Goal: Task Accomplishment & Management: Manage account settings

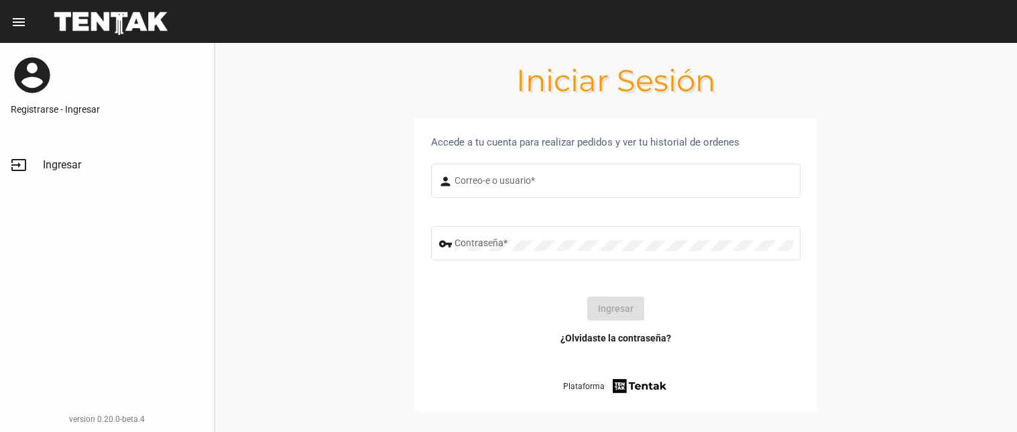
click at [507, 168] on div "Correo-e o usuario *" at bounding box center [624, 179] width 339 height 37
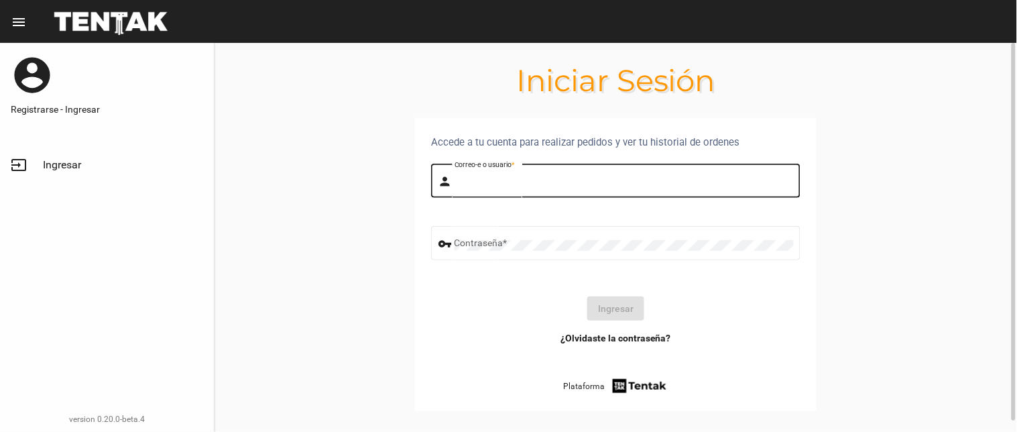
click at [513, 184] on input "Correo-e o usuario *" at bounding box center [624, 183] width 339 height 11
type input "flopyganora"
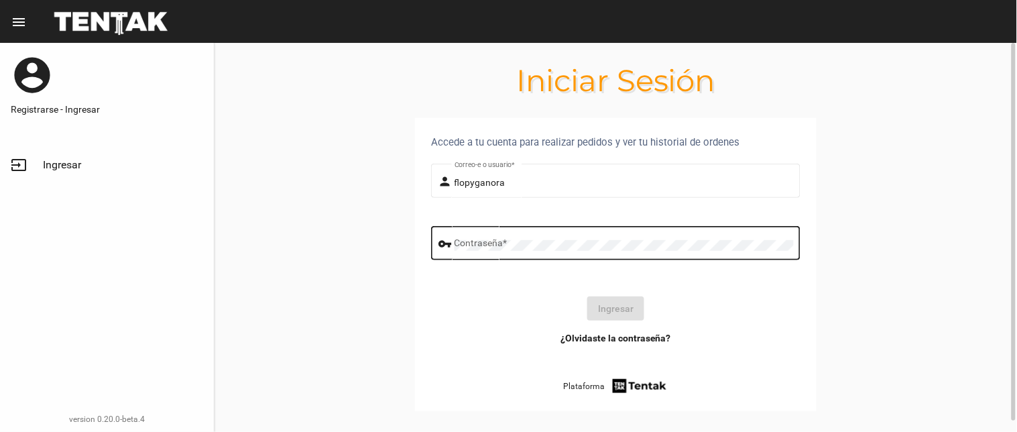
click at [535, 235] on div "Contraseña *" at bounding box center [624, 241] width 339 height 37
click at [602, 313] on button "Ingresar" at bounding box center [616, 308] width 57 height 24
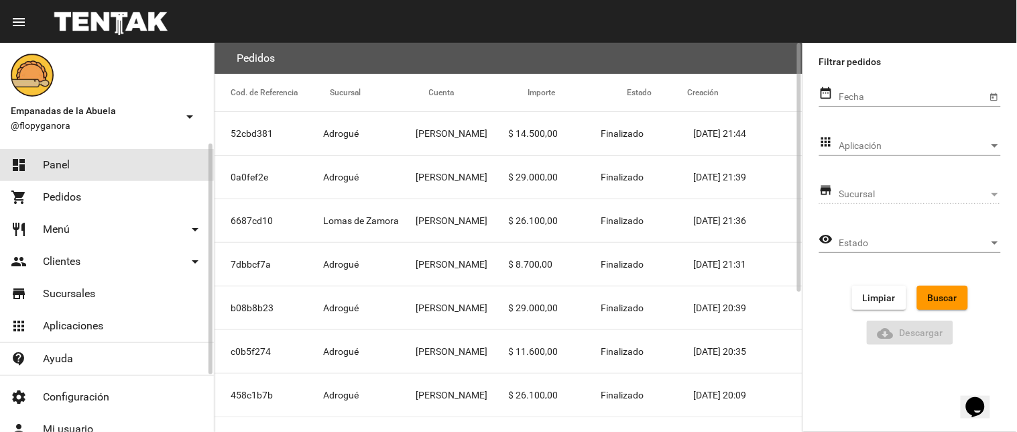
click at [92, 162] on link "dashboard Panel" at bounding box center [107, 165] width 214 height 32
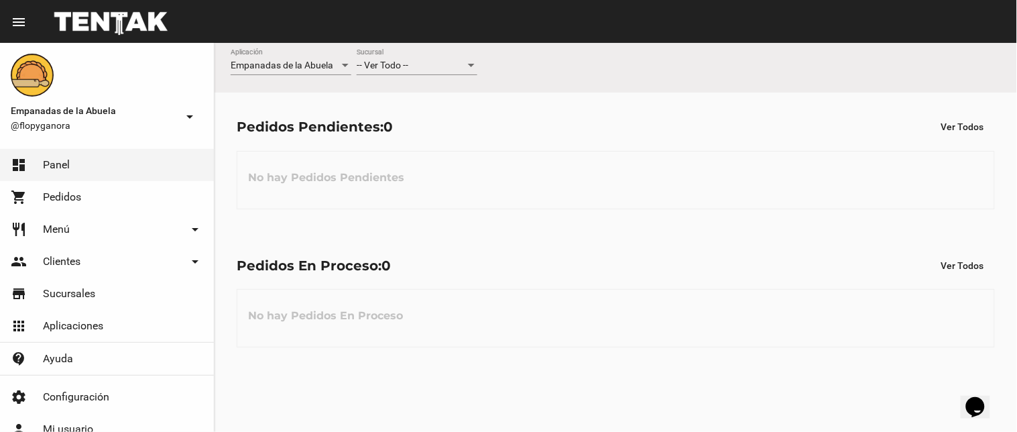
click at [401, 60] on span "-- Ver Todo --" at bounding box center [383, 65] width 52 height 11
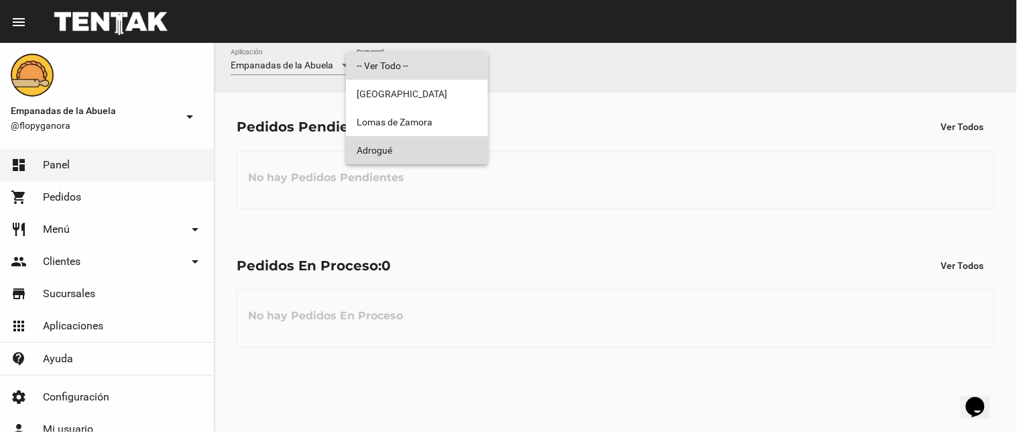
click at [420, 144] on span "Adrogué" at bounding box center [417, 150] width 121 height 28
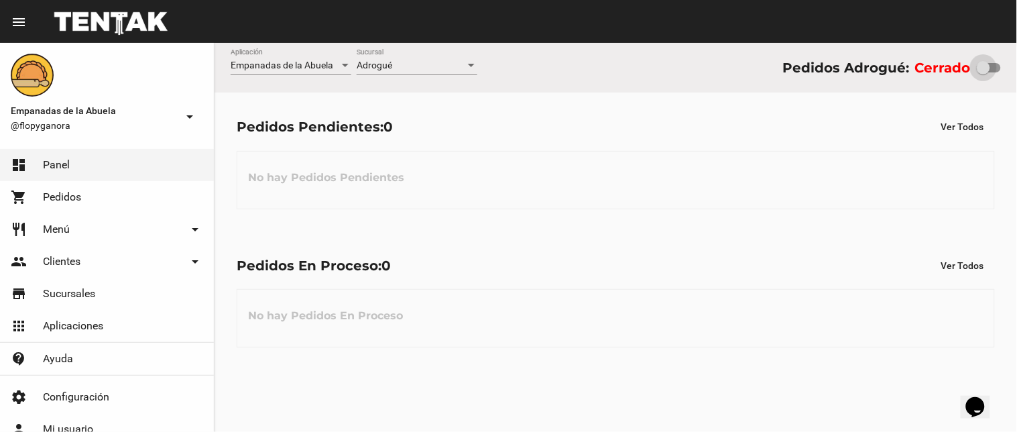
click at [978, 65] on div at bounding box center [983, 67] width 13 height 13
click at [983, 72] on input "checkbox" at bounding box center [983, 72] width 1 height 1
checkbox input "true"
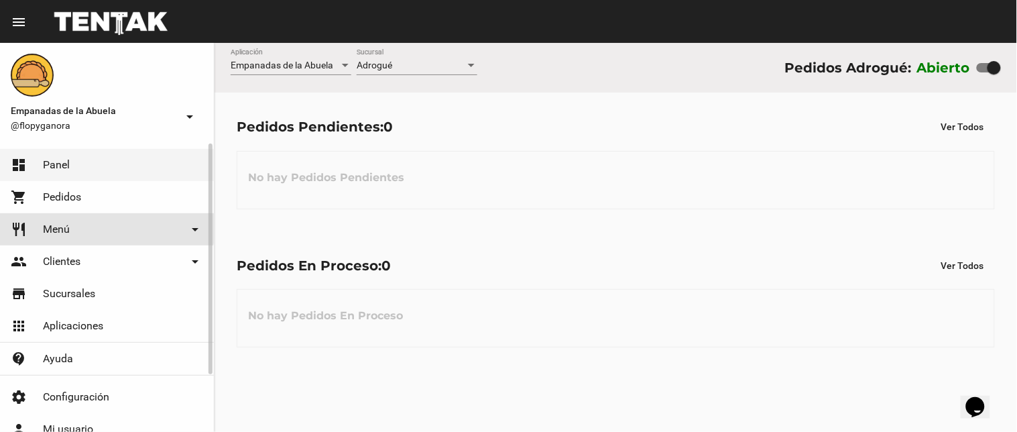
click at [60, 219] on link "restaurant Menú arrow_drop_down" at bounding box center [107, 229] width 214 height 32
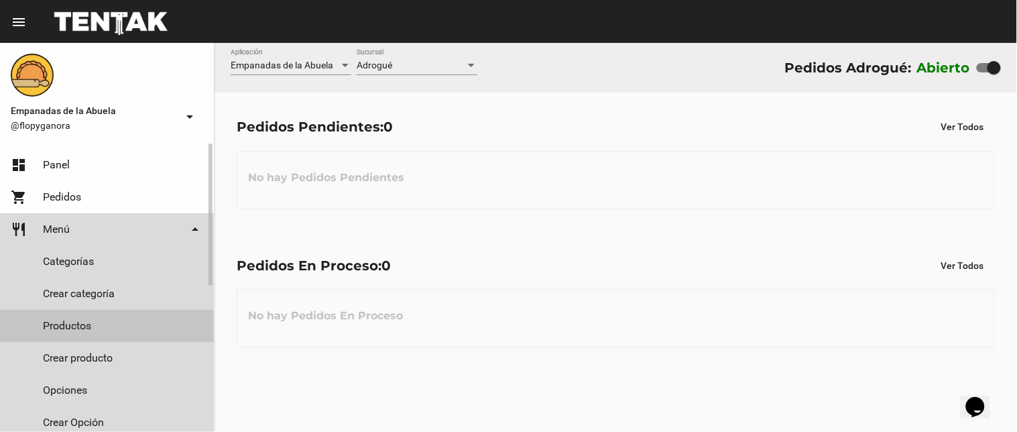
click at [48, 327] on link "Productos" at bounding box center [107, 326] width 214 height 32
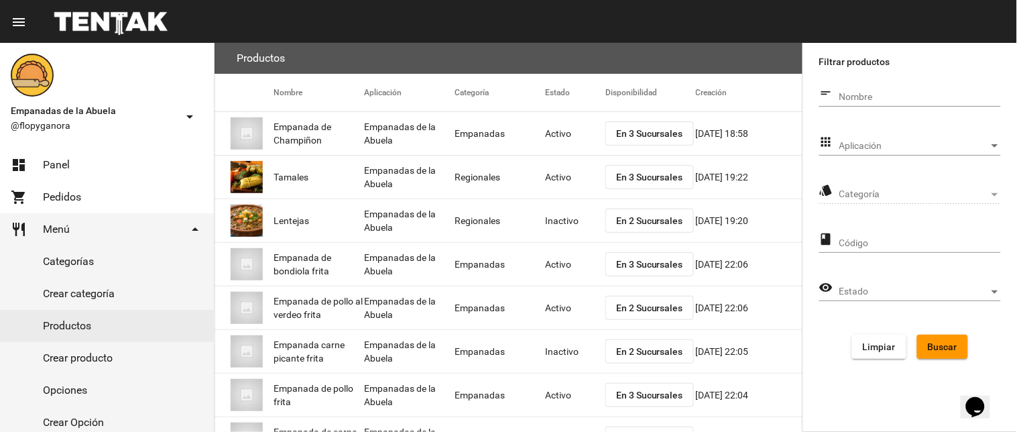
click at [895, 195] on span "Categoría" at bounding box center [915, 194] width 150 height 11
click at [935, 209] on div "style Categoría Categoría" at bounding box center [911, 197] width 182 height 38
click at [935, 193] on span "Categoría" at bounding box center [915, 194] width 150 height 11
click at [888, 150] on span "Aplicación" at bounding box center [915, 146] width 150 height 11
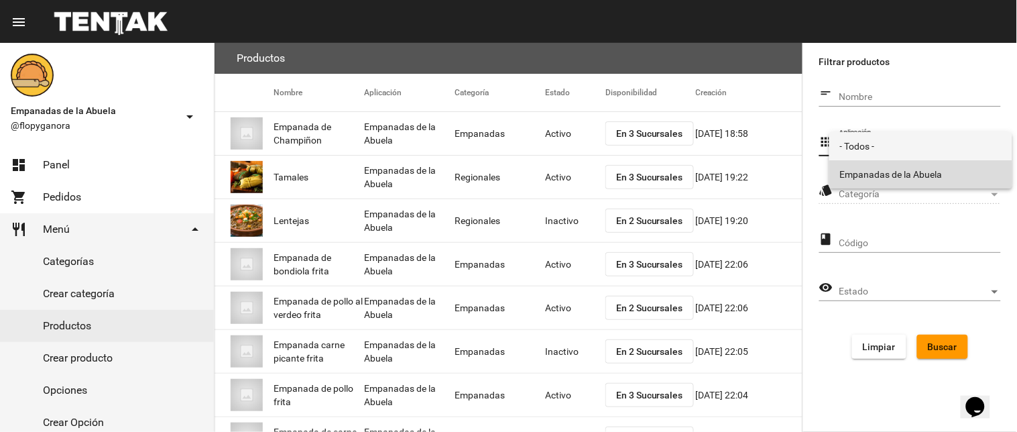
click at [886, 174] on span "Empanadas de la Abuela" at bounding box center [921, 174] width 162 height 28
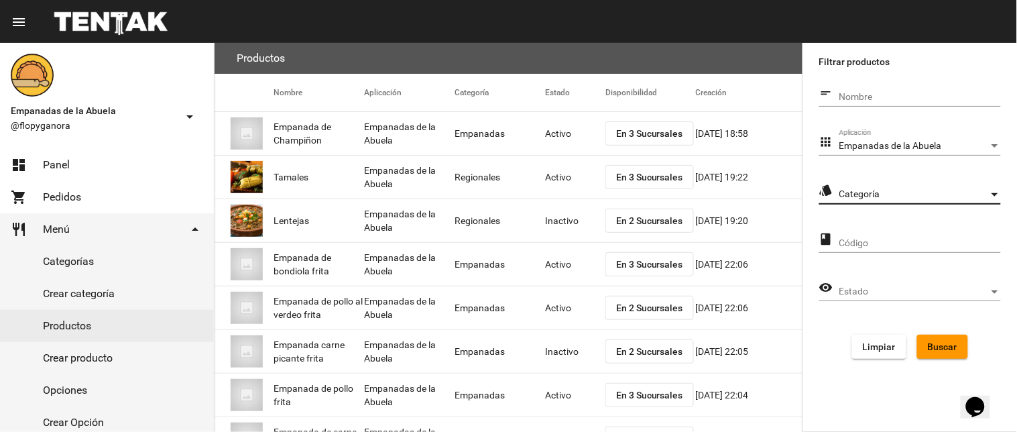
click at [871, 199] on span "Categoría" at bounding box center [915, 194] width 150 height 11
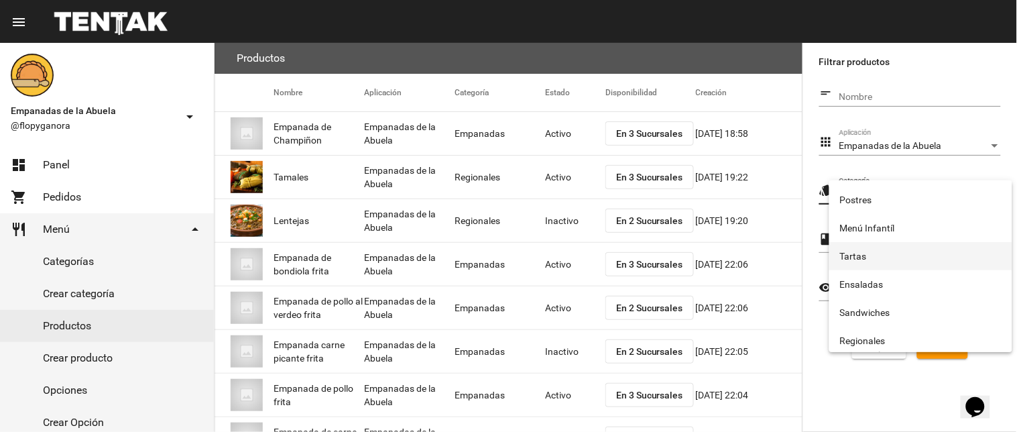
scroll to position [223, 0]
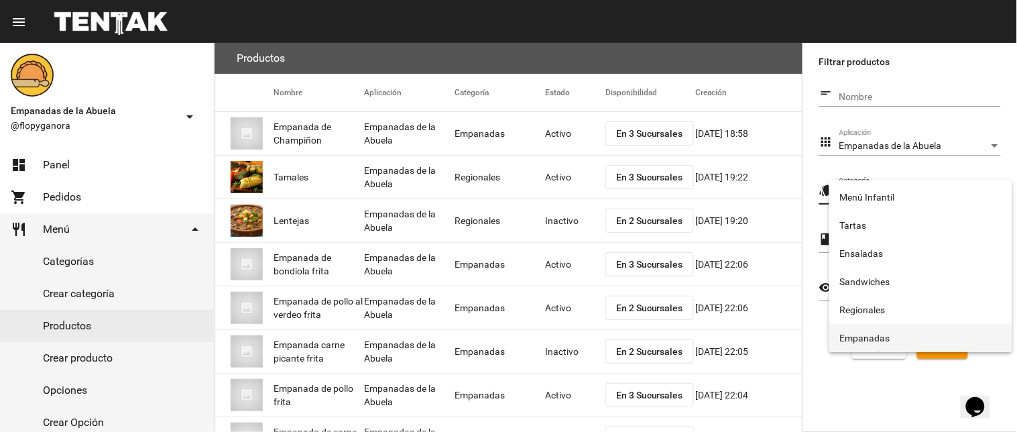
click at [869, 331] on span "Empanadas" at bounding box center [921, 338] width 162 height 28
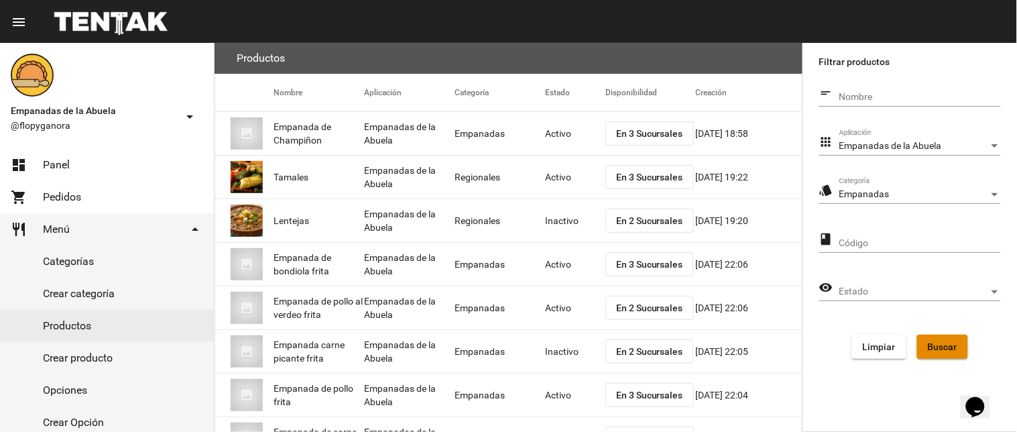
click at [947, 343] on span "Buscar" at bounding box center [943, 346] width 30 height 11
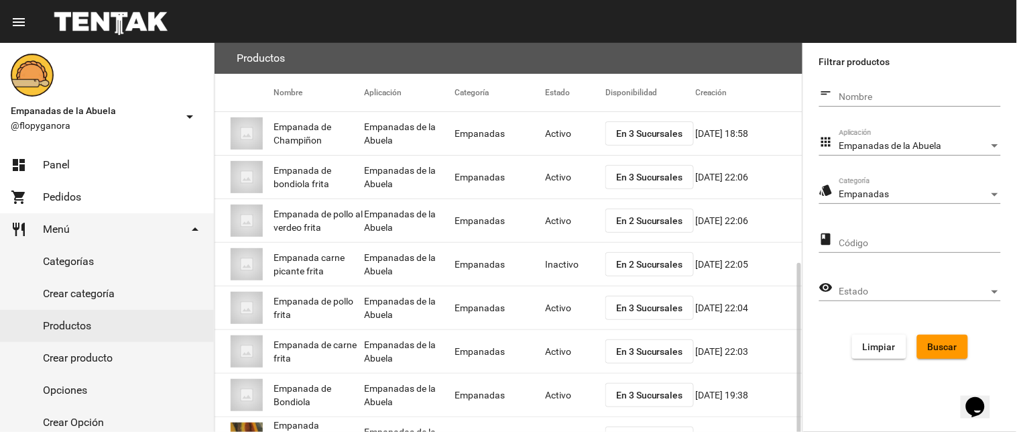
scroll to position [134, 0]
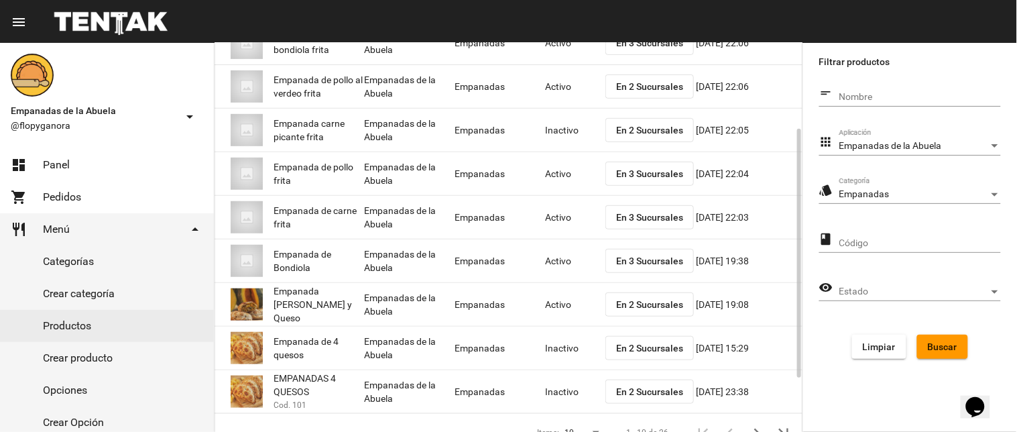
click at [564, 303] on mat-cell "Activo" at bounding box center [575, 304] width 60 height 43
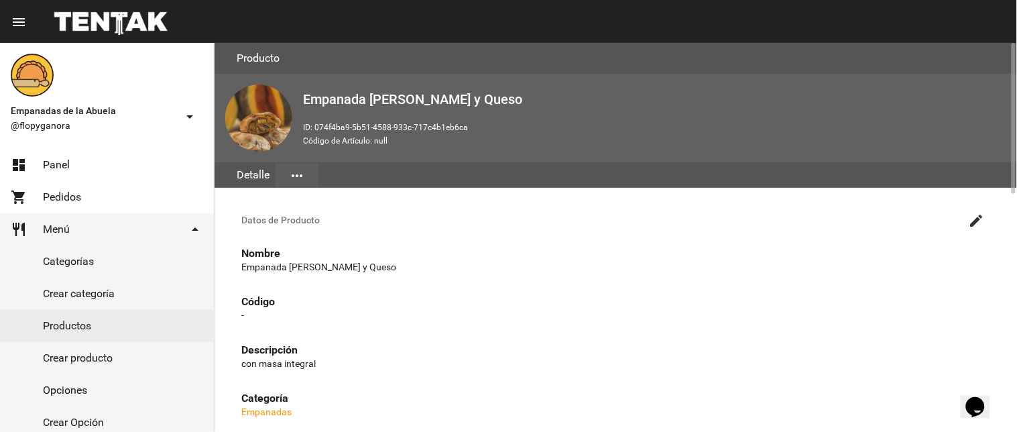
click at [302, 178] on mat-icon "more_horiz" at bounding box center [297, 176] width 16 height 16
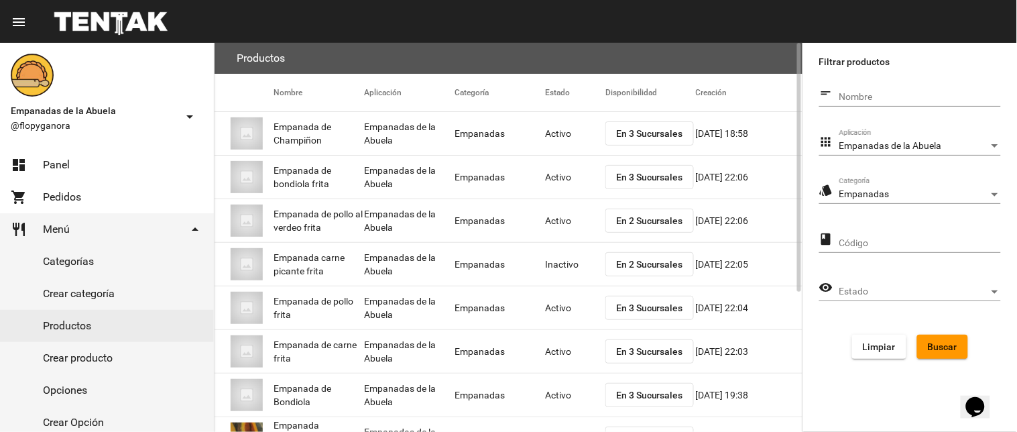
scroll to position [218, 0]
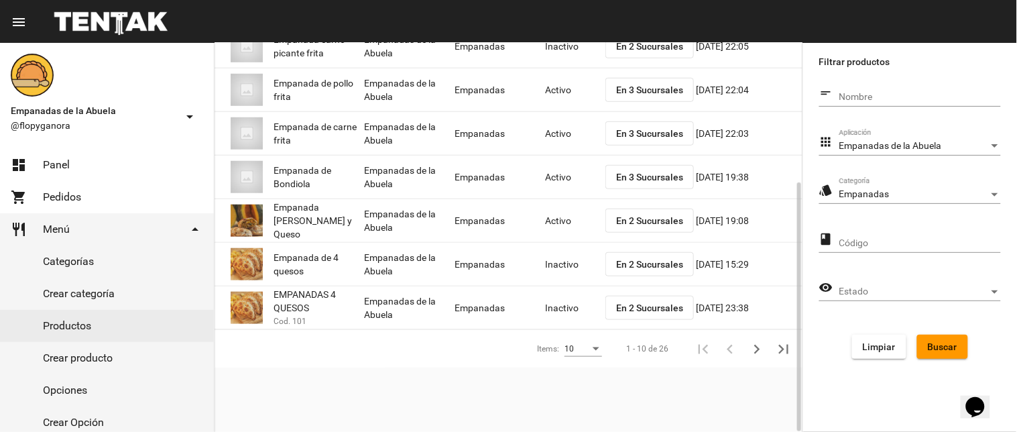
click at [635, 219] on span "En 2 Sucursales" at bounding box center [649, 220] width 67 height 11
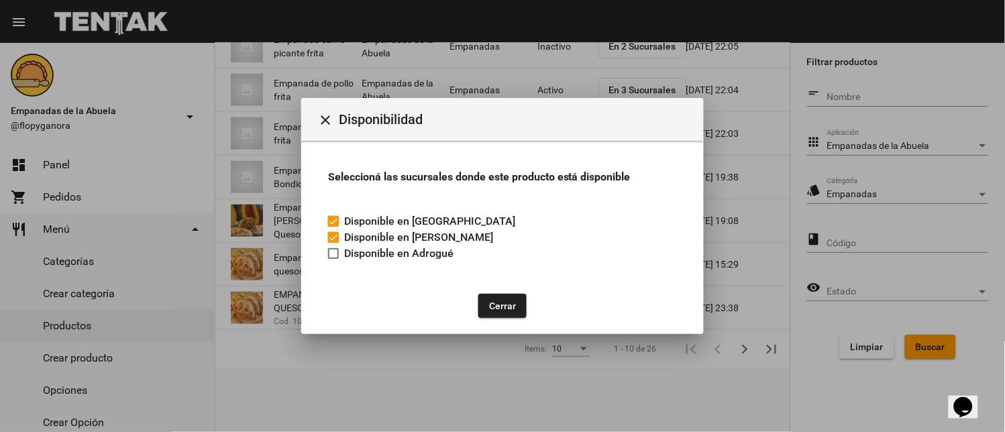
click at [514, 303] on button "Cerrar" at bounding box center [502, 306] width 48 height 24
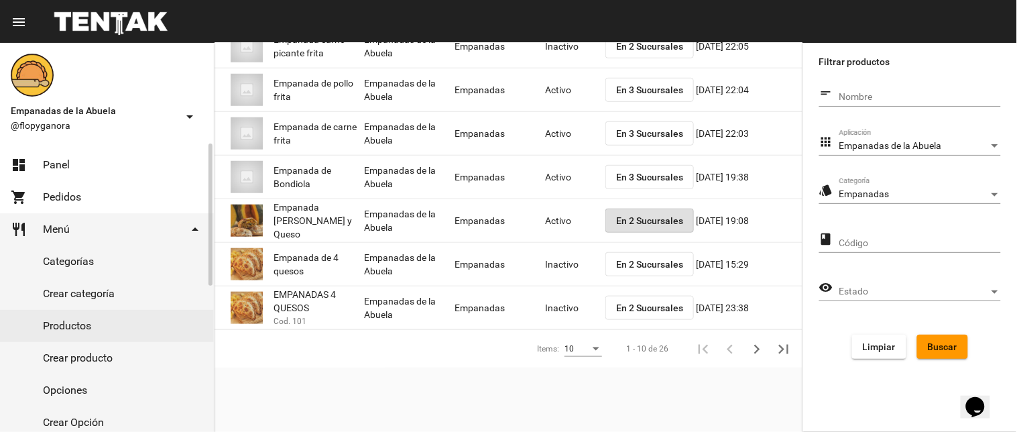
click at [38, 168] on link "dashboard Panel" at bounding box center [107, 165] width 214 height 32
